Goal: Transaction & Acquisition: Download file/media

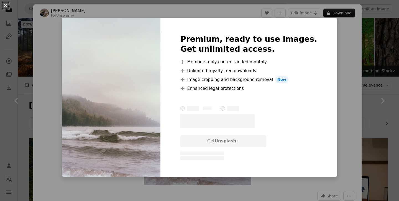
scroll to position [6639, 0]
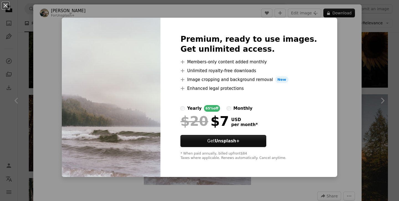
click at [337, 77] on div "An X shape Premium, ready to use images. Get unlimited access. A plus sign Memb…" at bounding box center [199, 100] width 399 height 201
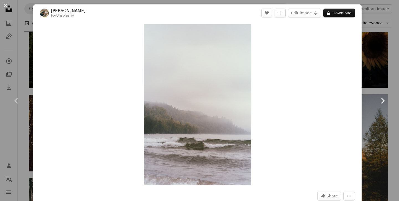
click at [395, 84] on link "Chevron right" at bounding box center [382, 100] width 33 height 53
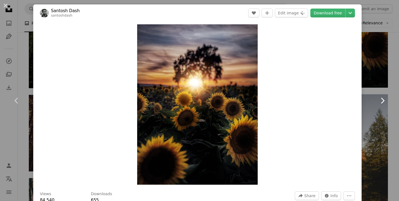
click at [376, 91] on link "Chevron right" at bounding box center [382, 100] width 33 height 53
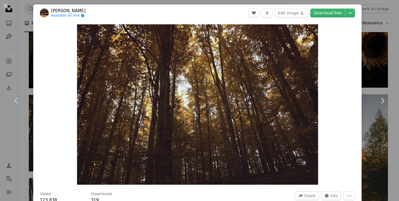
click at [376, 60] on div "An X shape Chevron left Chevron right Manja Vitolic Available for hire A checkm…" at bounding box center [199, 100] width 399 height 201
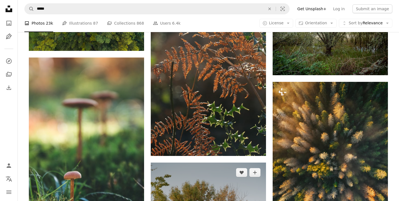
scroll to position [9472, 0]
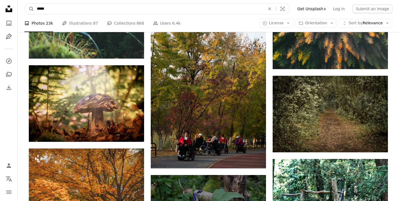
drag, startPoint x: 72, startPoint y: 7, endPoint x: 4, endPoint y: 4, distance: 67.9
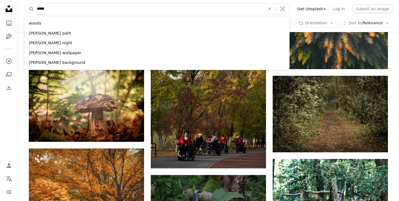
type input "******"
click button "A magnifying glass" at bounding box center [29, 9] width 9 height 11
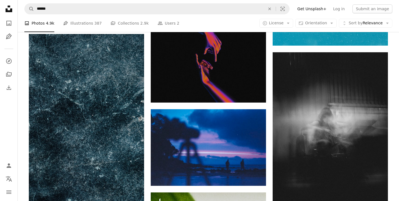
scroll to position [539, 0]
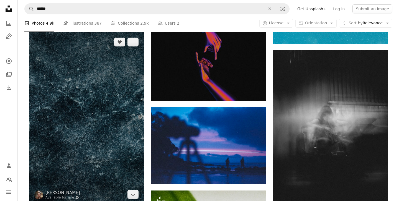
click at [99, 113] on img at bounding box center [86, 118] width 115 height 173
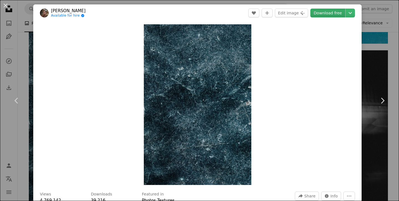
click at [338, 14] on link "Download free" at bounding box center [327, 13] width 35 height 9
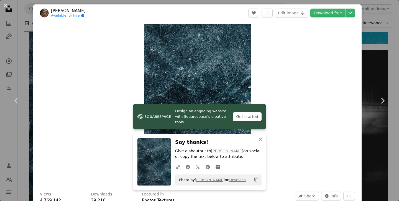
click at [380, 43] on div "An X shape Chevron left Chevron right [PERSON_NAME] Available for hire A checkm…" at bounding box center [199, 100] width 399 height 201
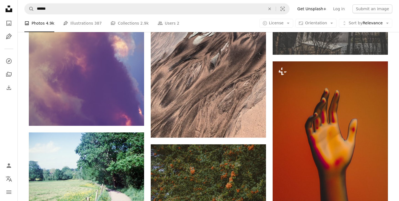
scroll to position [1374, 0]
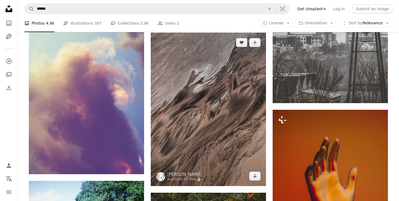
click at [227, 128] on img at bounding box center [208, 110] width 115 height 154
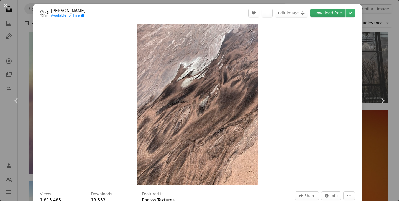
click at [326, 10] on link "Download free" at bounding box center [327, 13] width 35 height 9
